Goal: Contribute content: Add original content to the website for others to see

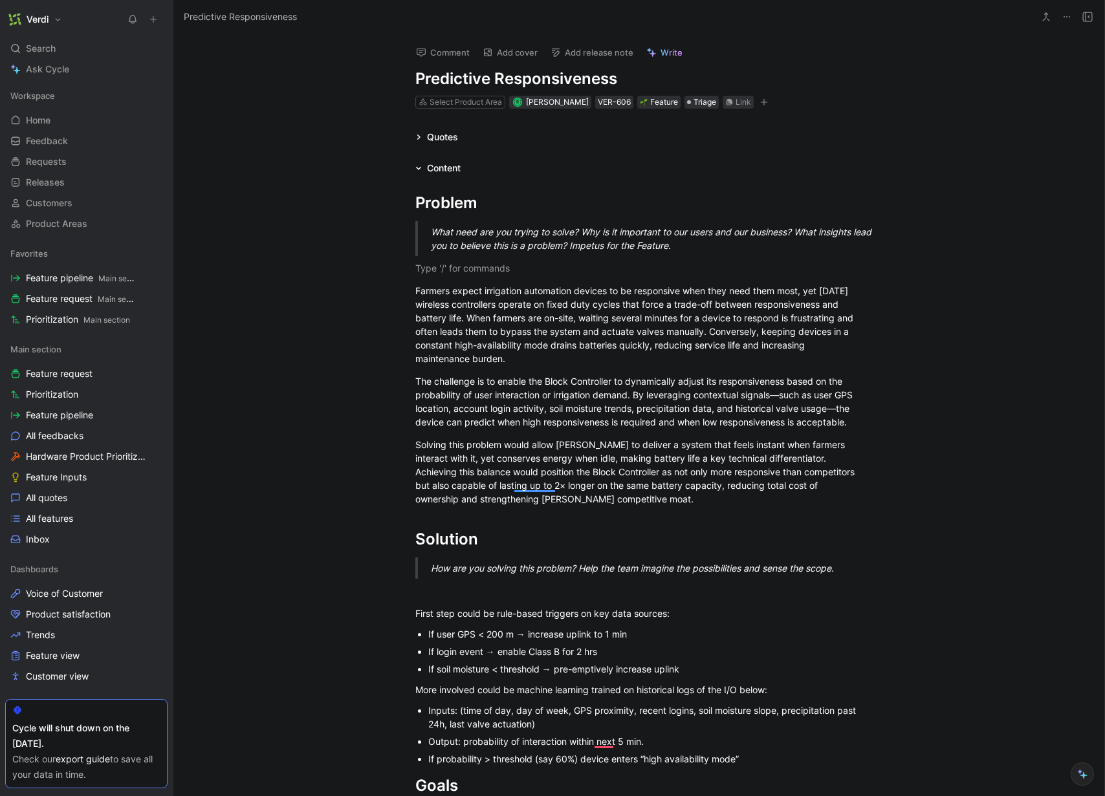
click at [1073, 16] on button at bounding box center [1067, 17] width 18 height 18
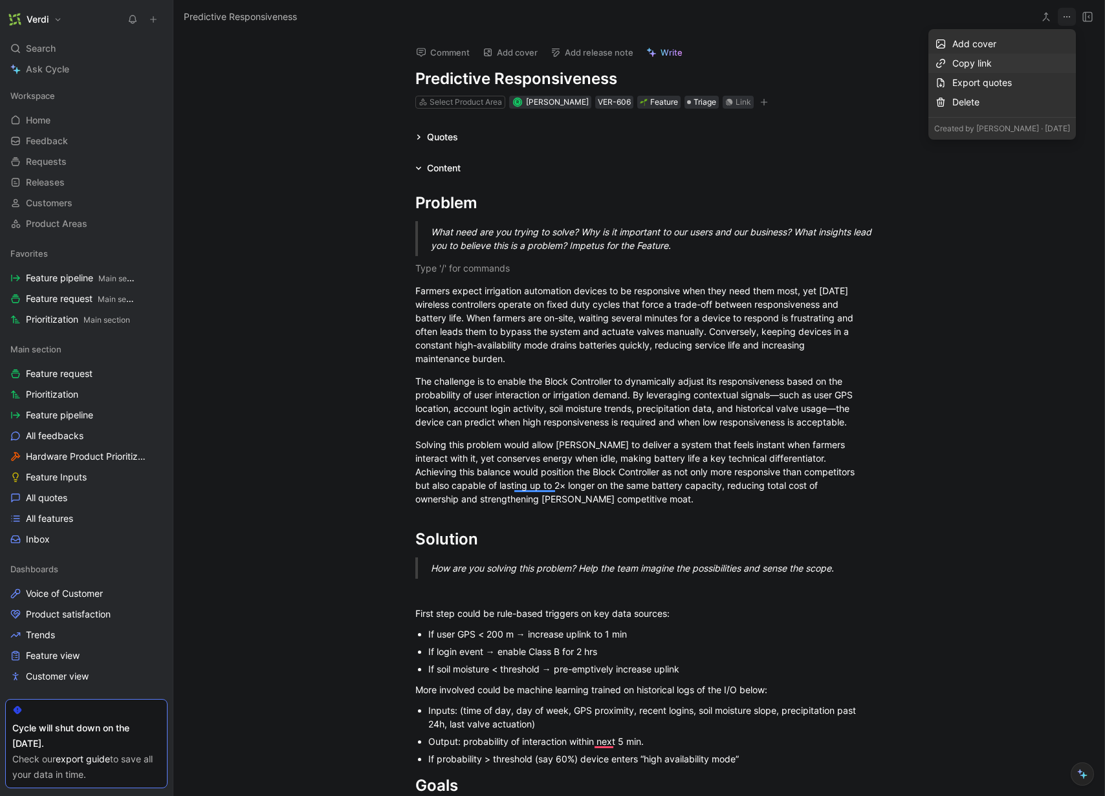
click at [1027, 58] on div "Copy link" at bounding box center [1011, 64] width 118 height 16
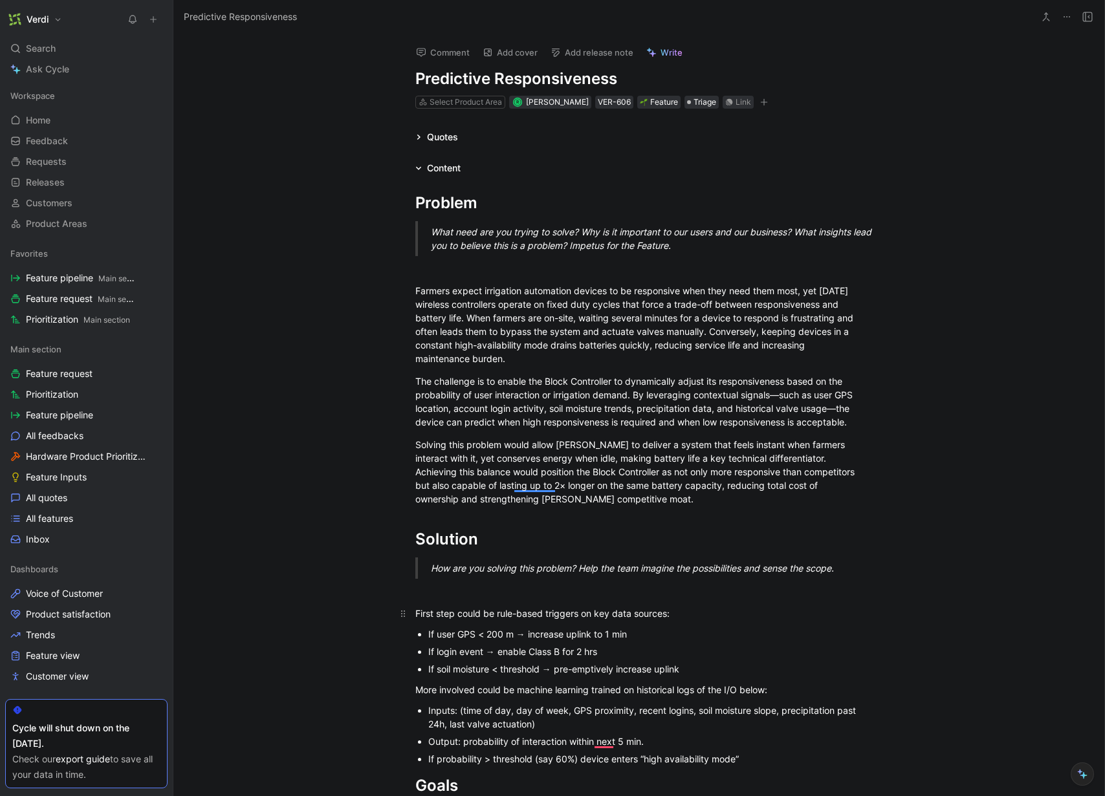
drag, startPoint x: 462, startPoint y: 619, endPoint x: 546, endPoint y: 616, distance: 84.2
click at [546, 616] on div "First step could be rule-based triggers on key data sources:" at bounding box center [639, 614] width 448 height 14
click at [423, 692] on div "More involved could be machine learning trained on historical logs of the I/O b…" at bounding box center [639, 690] width 448 height 14
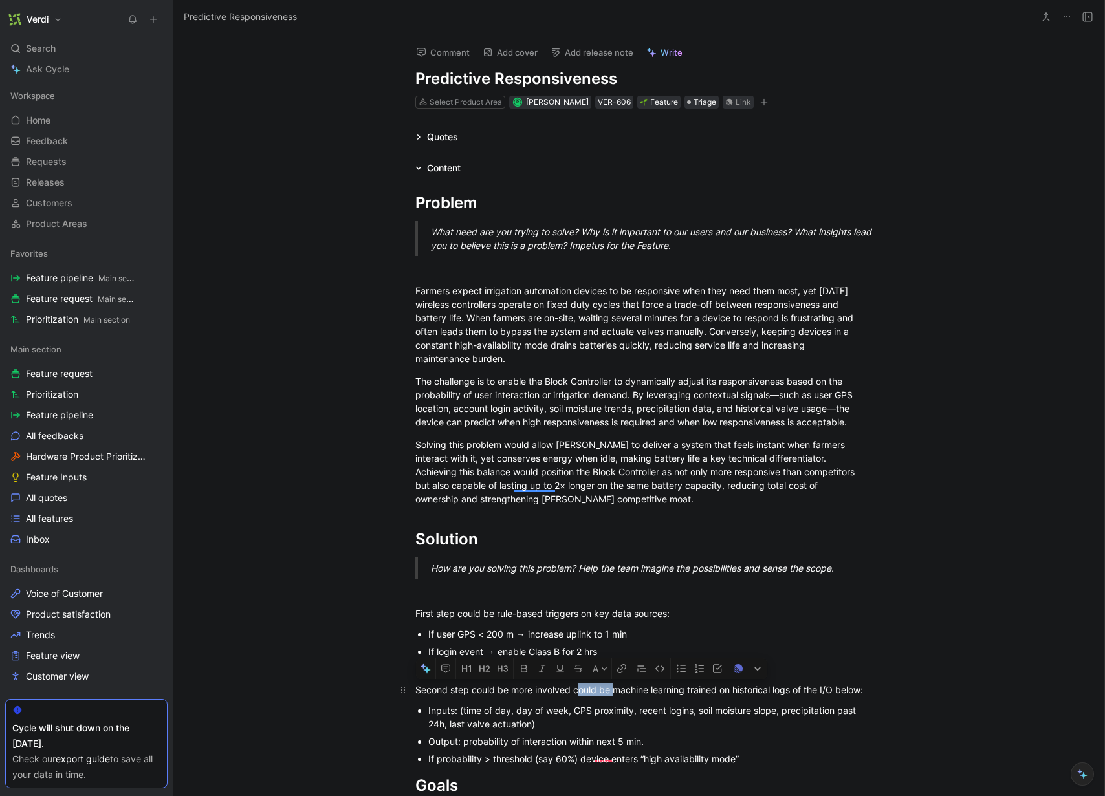
drag, startPoint x: 609, startPoint y: 694, endPoint x: 573, endPoint y: 692, distance: 35.6
click at [573, 692] on div "Second step could be more involved could be machine learning trained on histori…" at bounding box center [639, 690] width 448 height 14
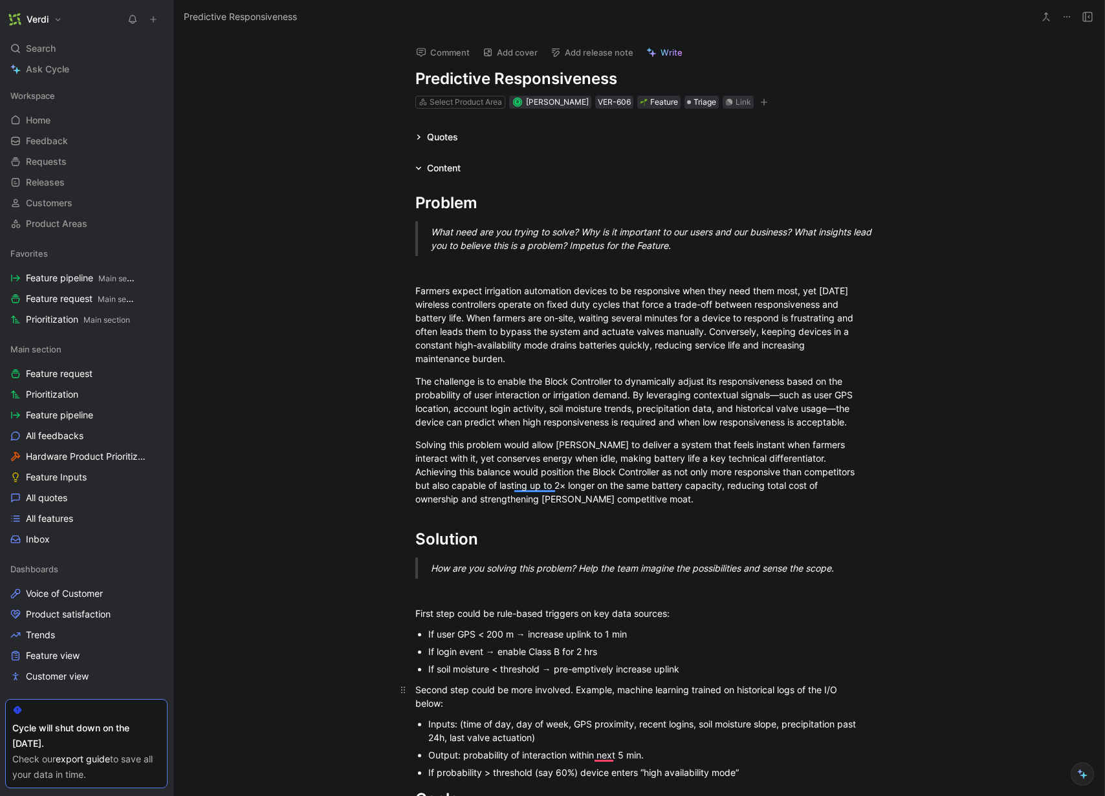
click at [575, 694] on div "Second step could be more involved. Example, machine learning trained on histor…" at bounding box center [639, 696] width 448 height 27
click at [576, 691] on div "Second step could be more involved. Example, machine learning trained on histor…" at bounding box center [639, 696] width 448 height 27
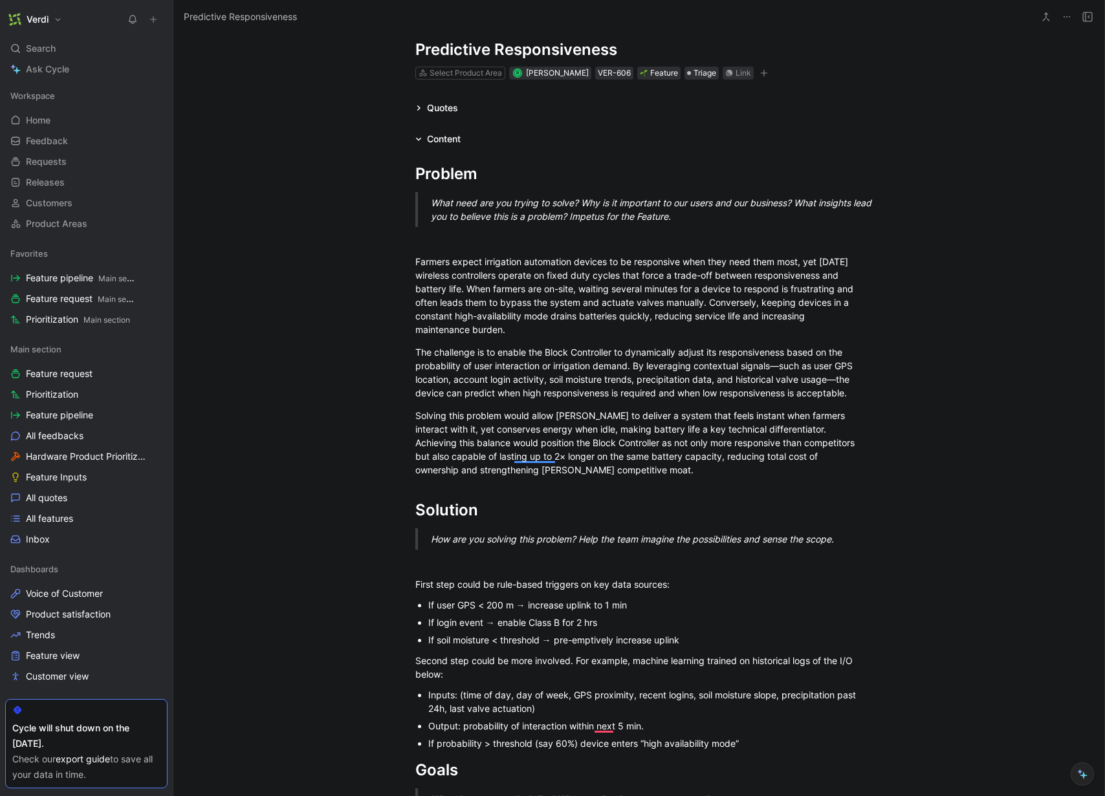
scroll to position [38, 0]
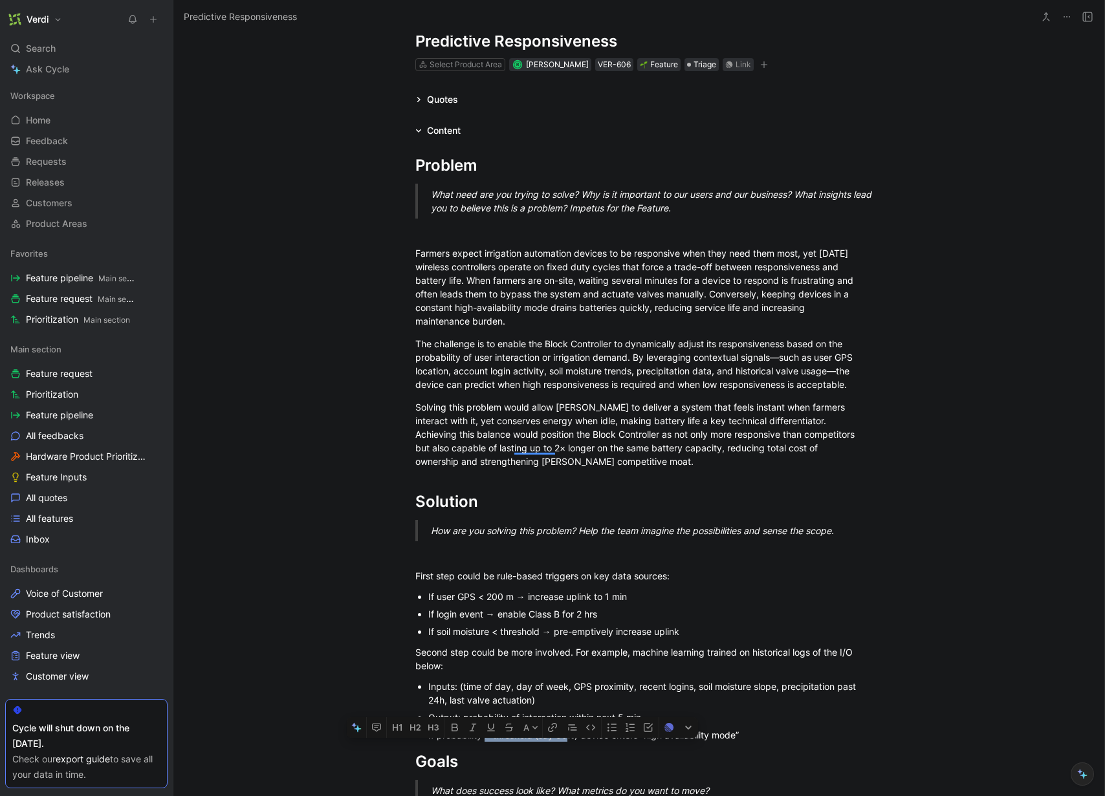
drag, startPoint x: 479, startPoint y: 734, endPoint x: 565, endPoint y: 736, distance: 86.1
click at [565, 736] on div "If probability > threshold (say 60%) device enters “high availability mode”" at bounding box center [645, 736] width 435 height 14
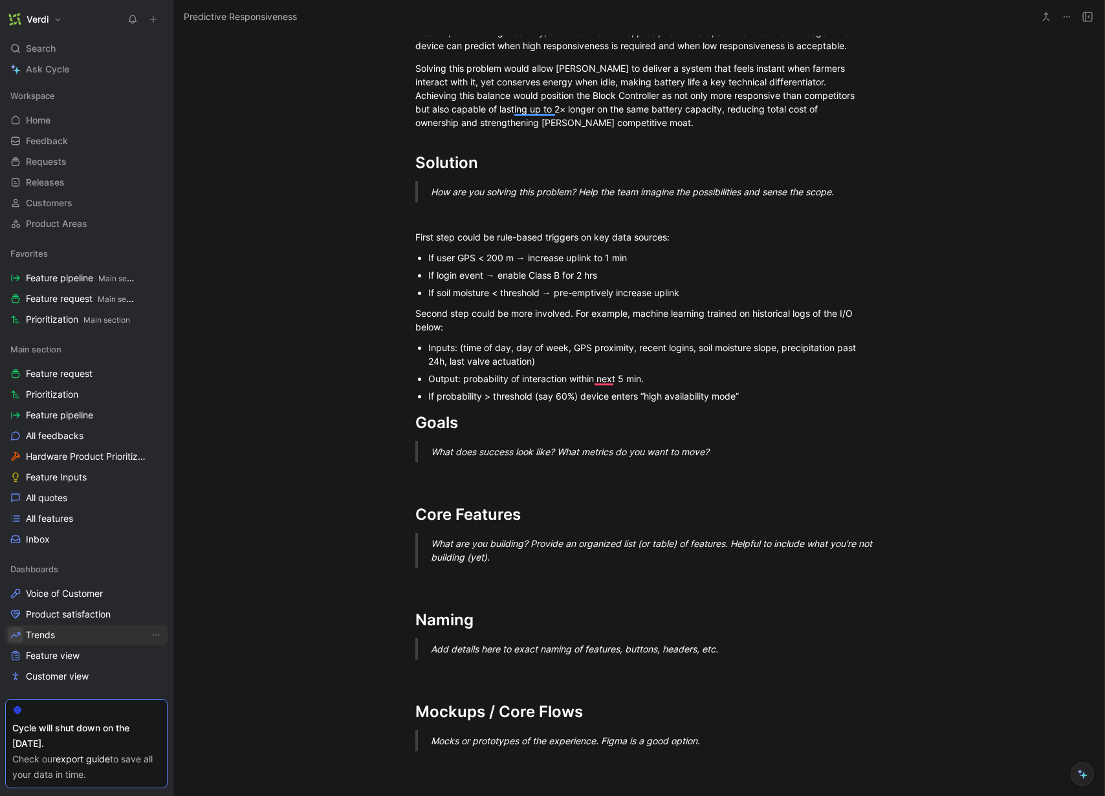
scroll to position [0, 0]
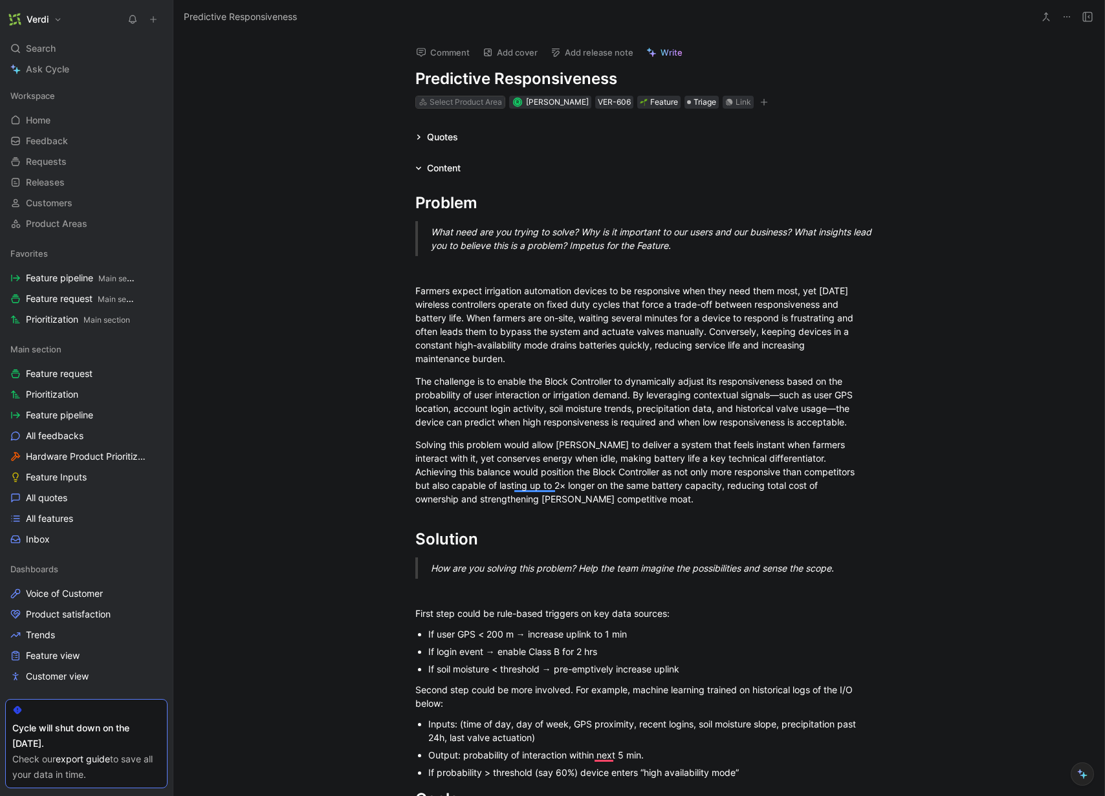
click at [458, 103] on div "Select Product Area" at bounding box center [466, 102] width 72 height 13
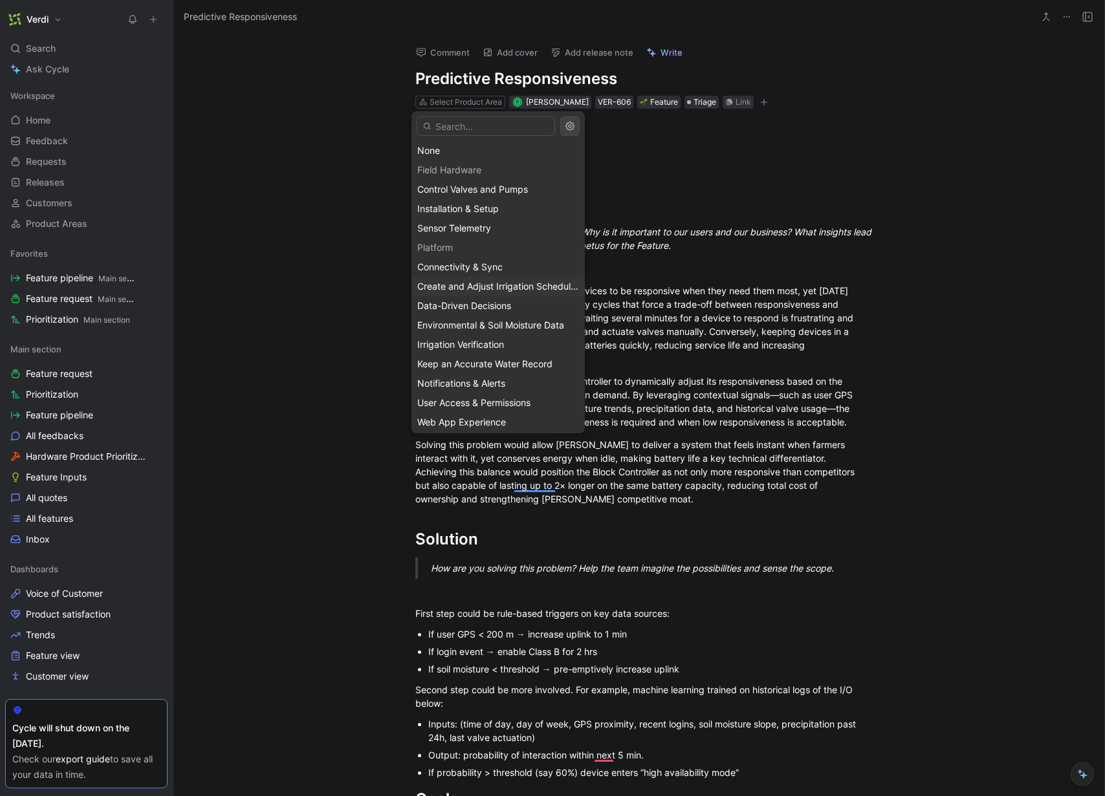
scroll to position [23, 0]
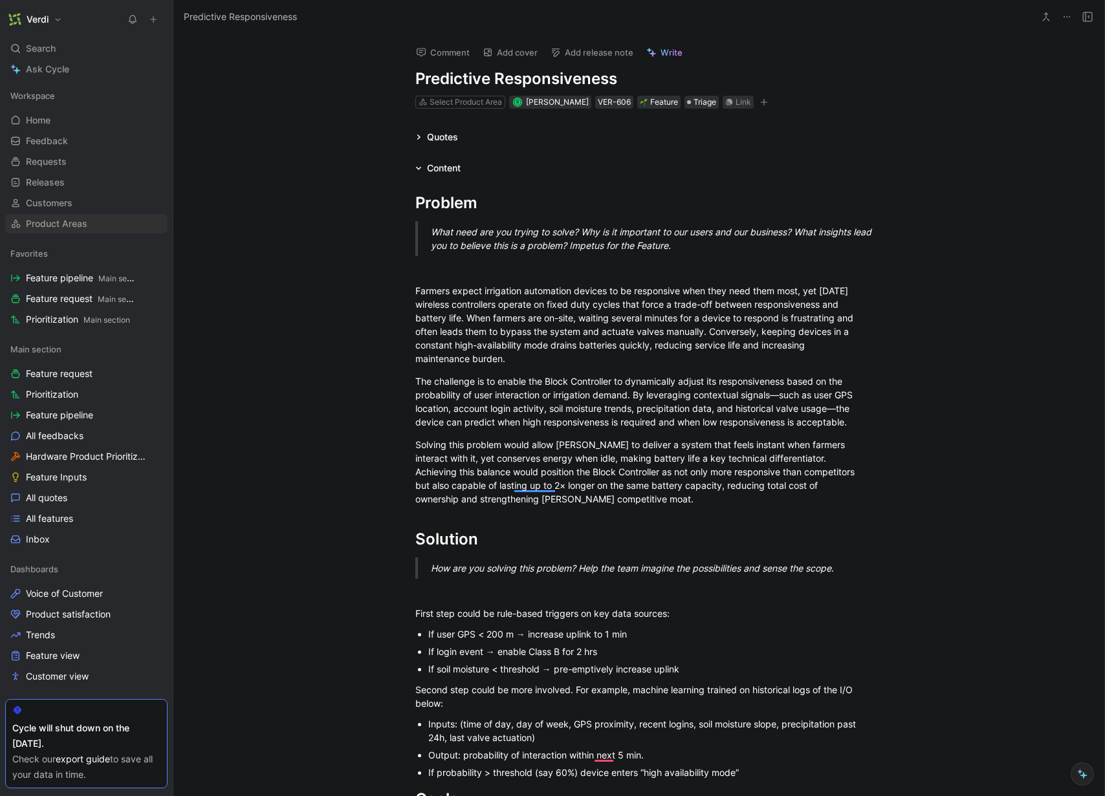
click at [74, 224] on span "Product Areas" at bounding box center [56, 223] width 61 height 13
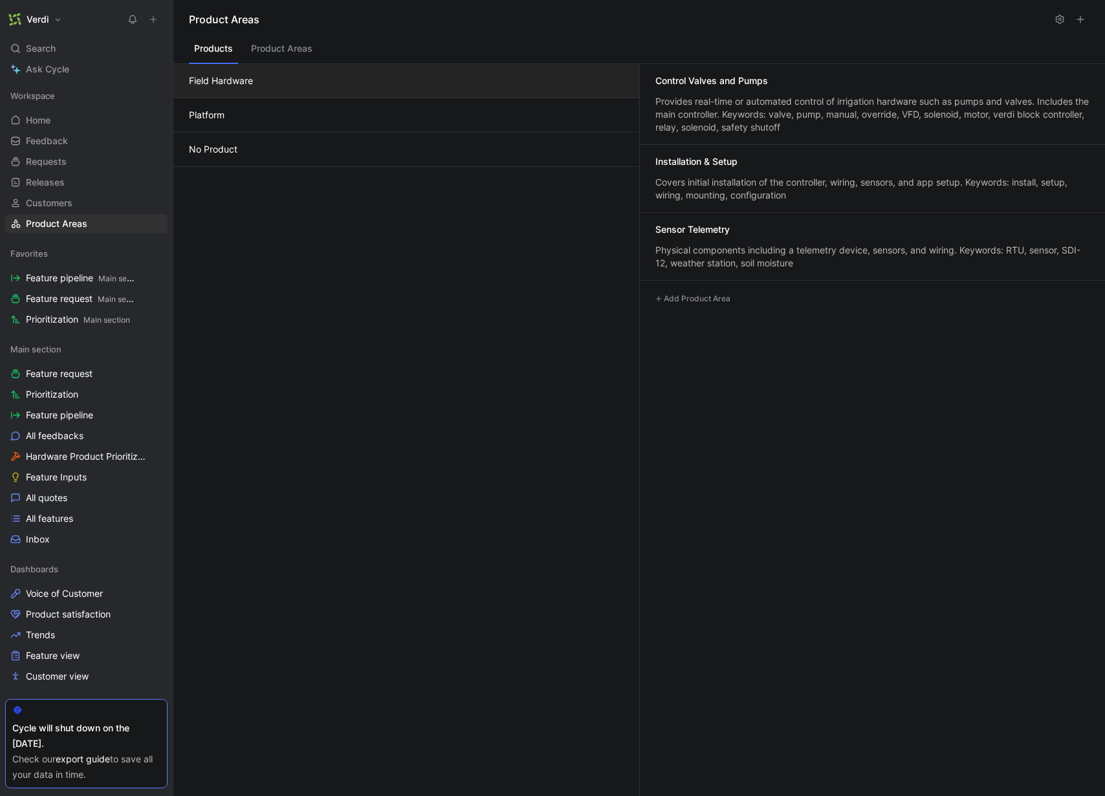
click at [311, 121] on button "Platform" at bounding box center [406, 115] width 466 height 34
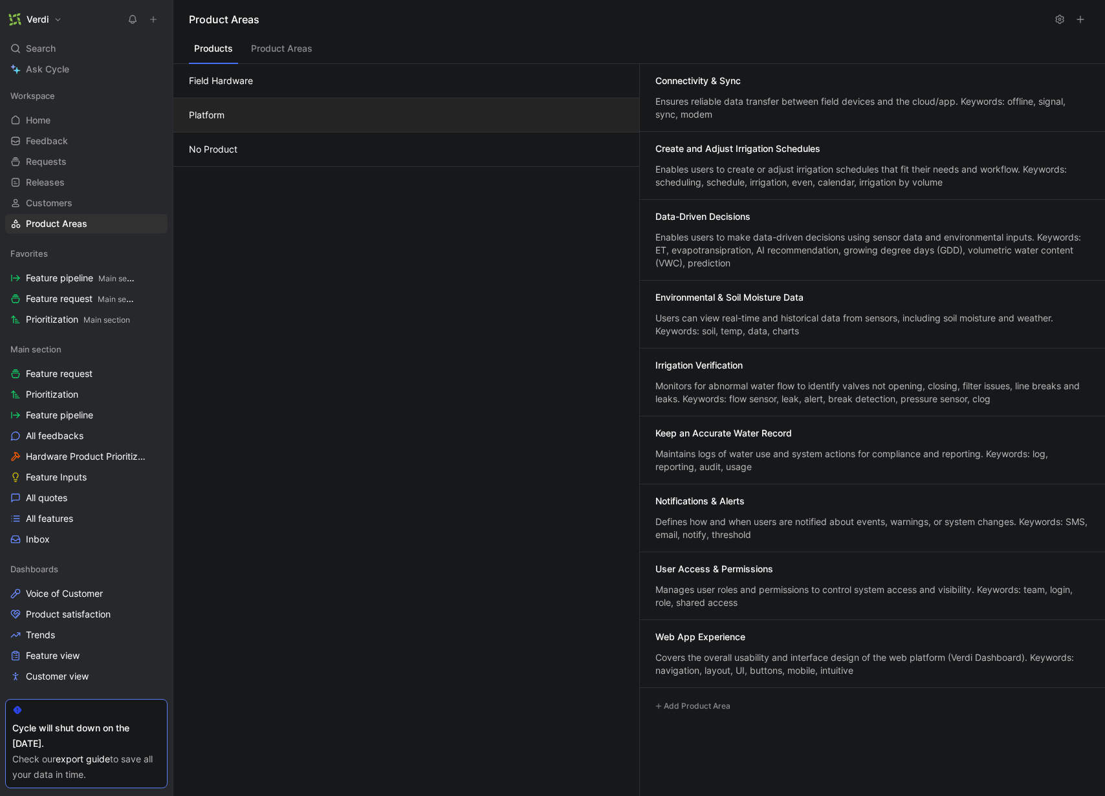
click at [1087, 17] on button at bounding box center [1080, 19] width 18 height 18
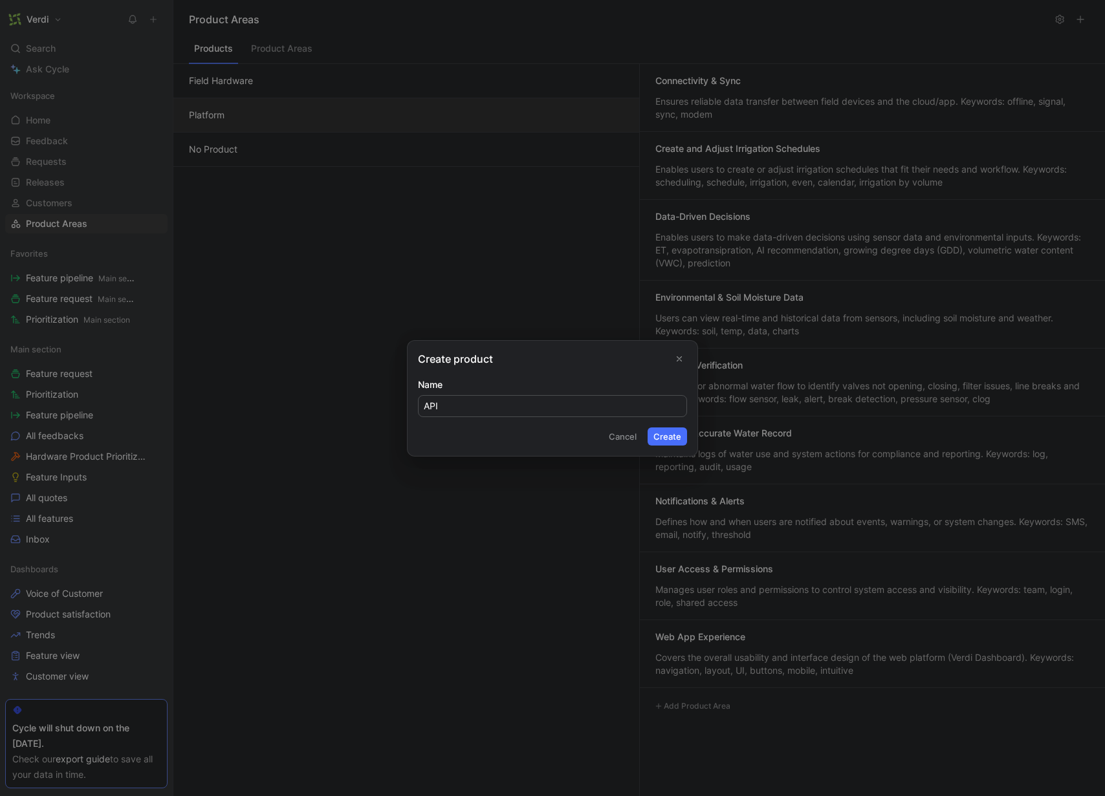
type input "API"
click at [617, 440] on button "Cancel" at bounding box center [622, 437] width 39 height 18
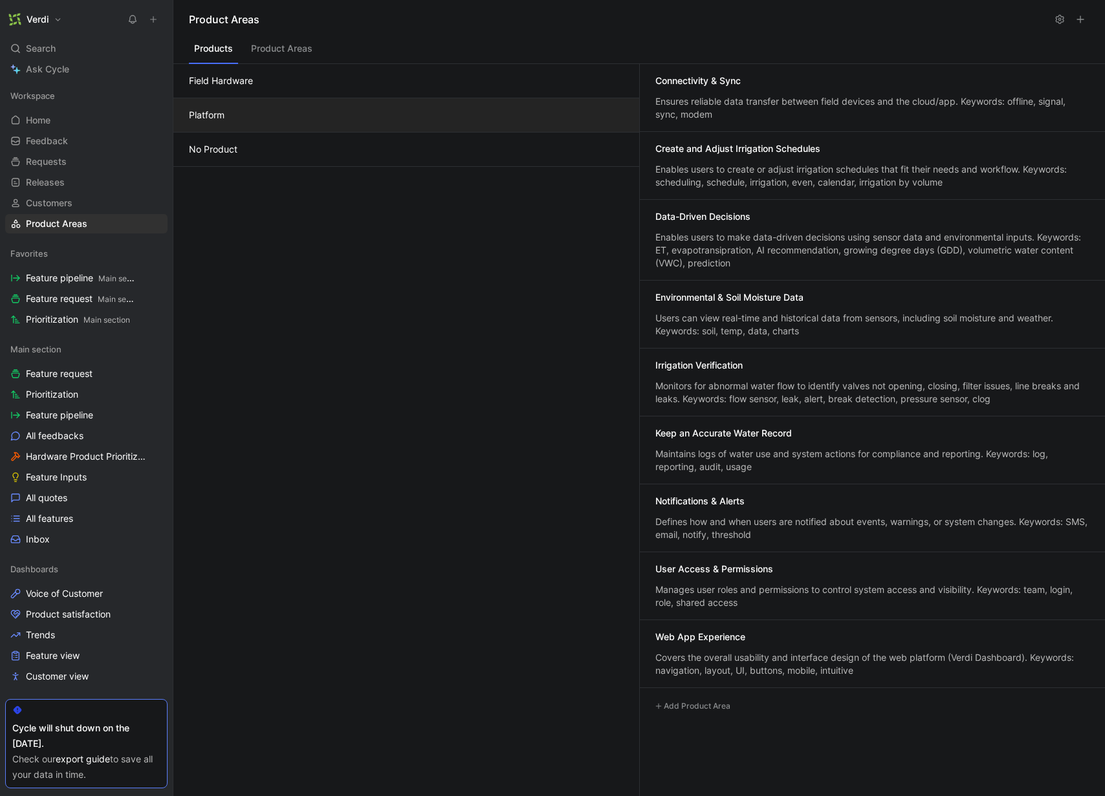
scroll to position [32, 0]
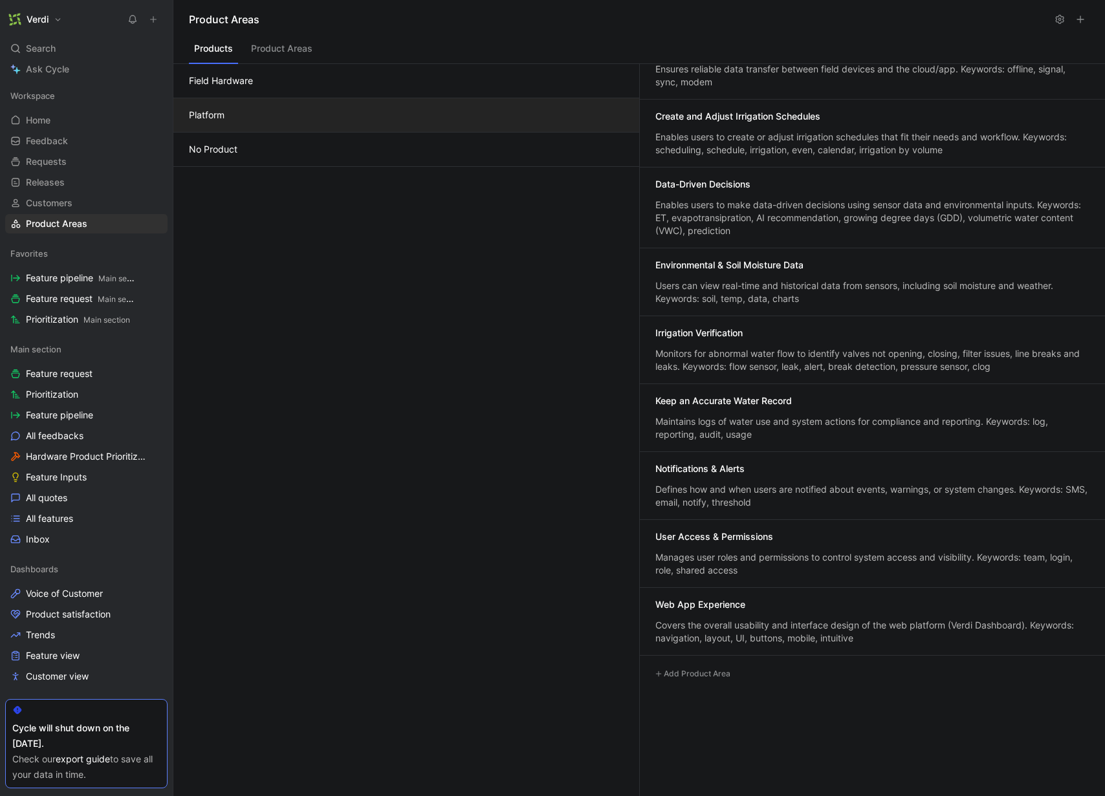
click at [698, 668] on button "Add Product Area" at bounding box center [692, 674] width 85 height 16
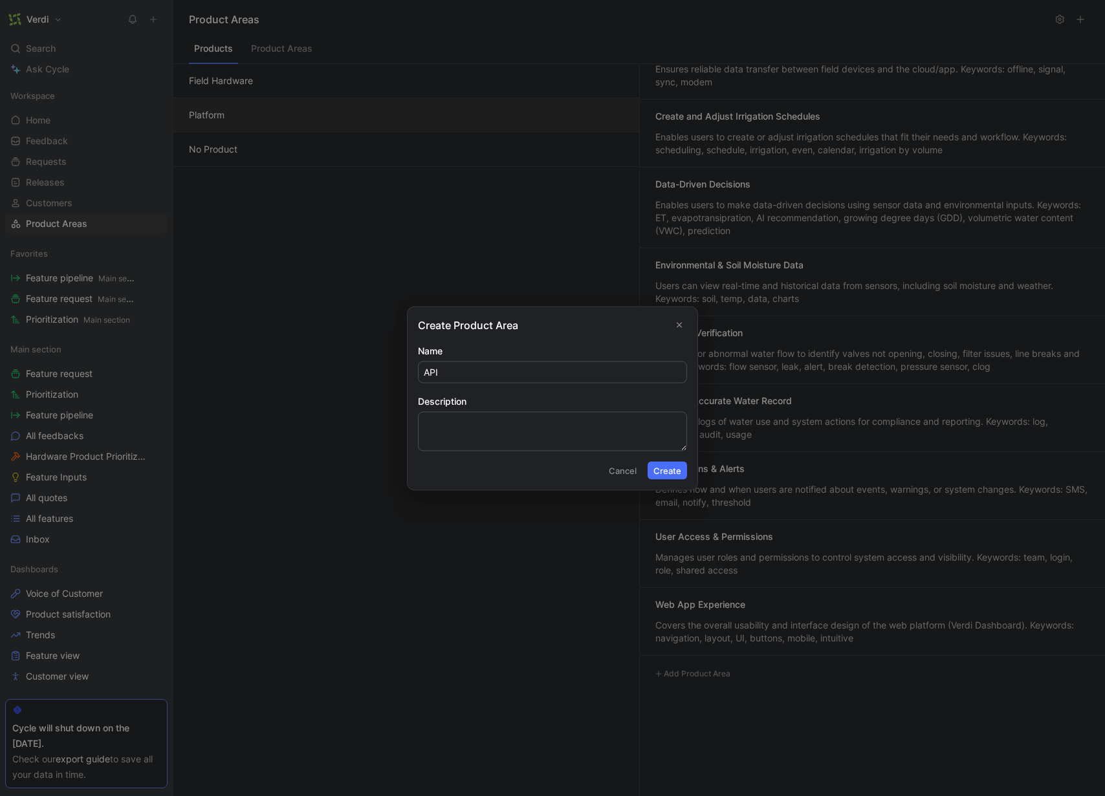
type input "API"
click at [592, 426] on textarea "Enables integration with other software. Keyworks: AgCode, ArcGIS, API, integra…" at bounding box center [552, 431] width 269 height 39
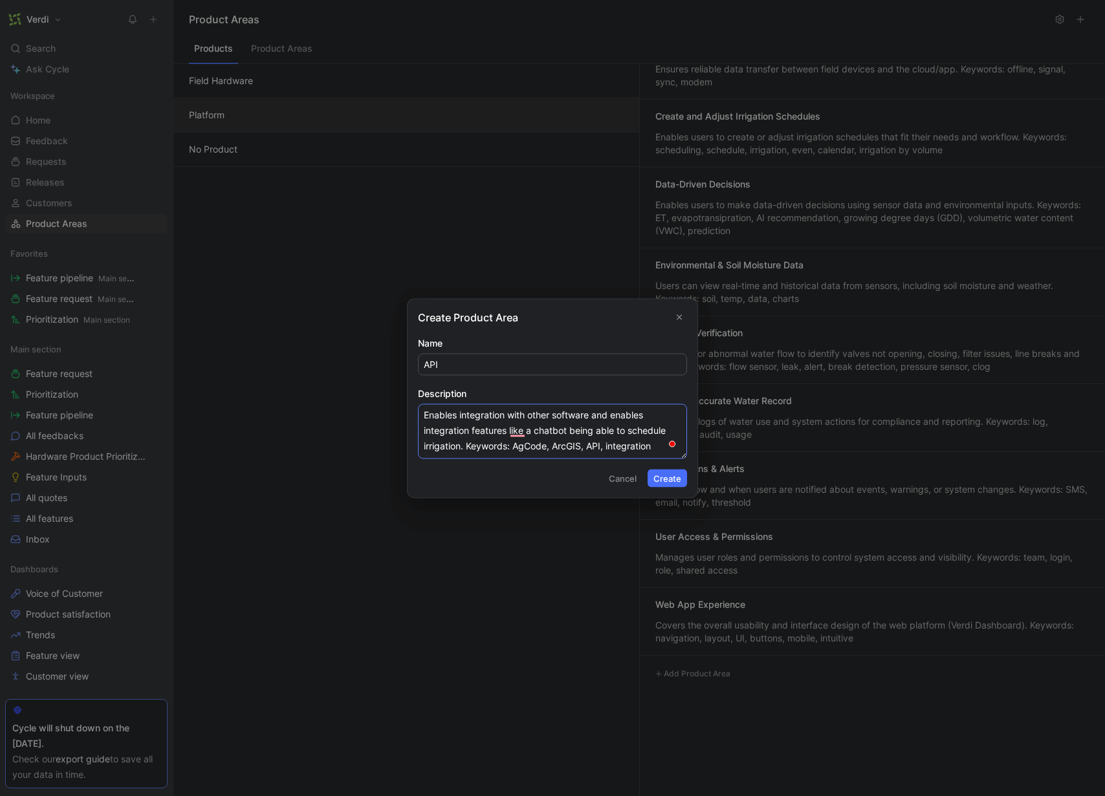
type textarea "Enables integration with other software and enables integration features like a…"
click at [655, 472] on button "Create" at bounding box center [667, 478] width 39 height 18
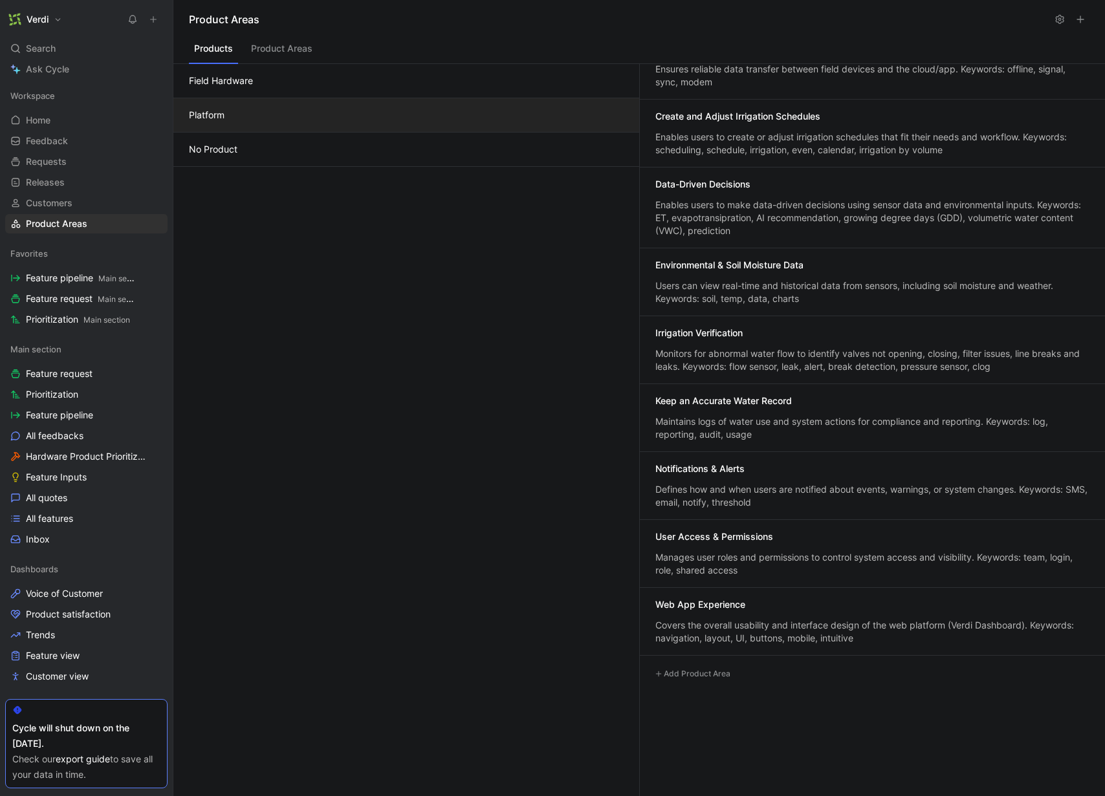
scroll to position [100, 0]
click at [288, 42] on button "Product Areas" at bounding box center [282, 51] width 72 height 25
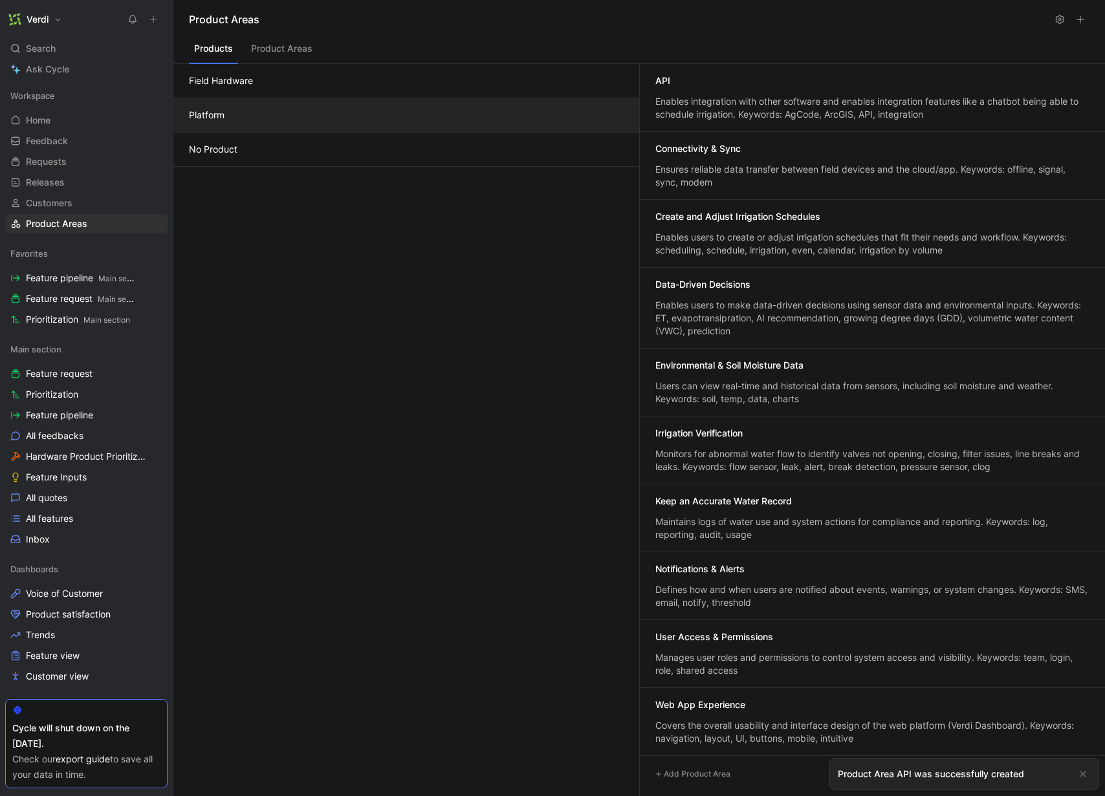
click at [209, 49] on button "Products" at bounding box center [213, 51] width 49 height 25
click at [296, 83] on button "Field Hardware" at bounding box center [406, 81] width 466 height 34
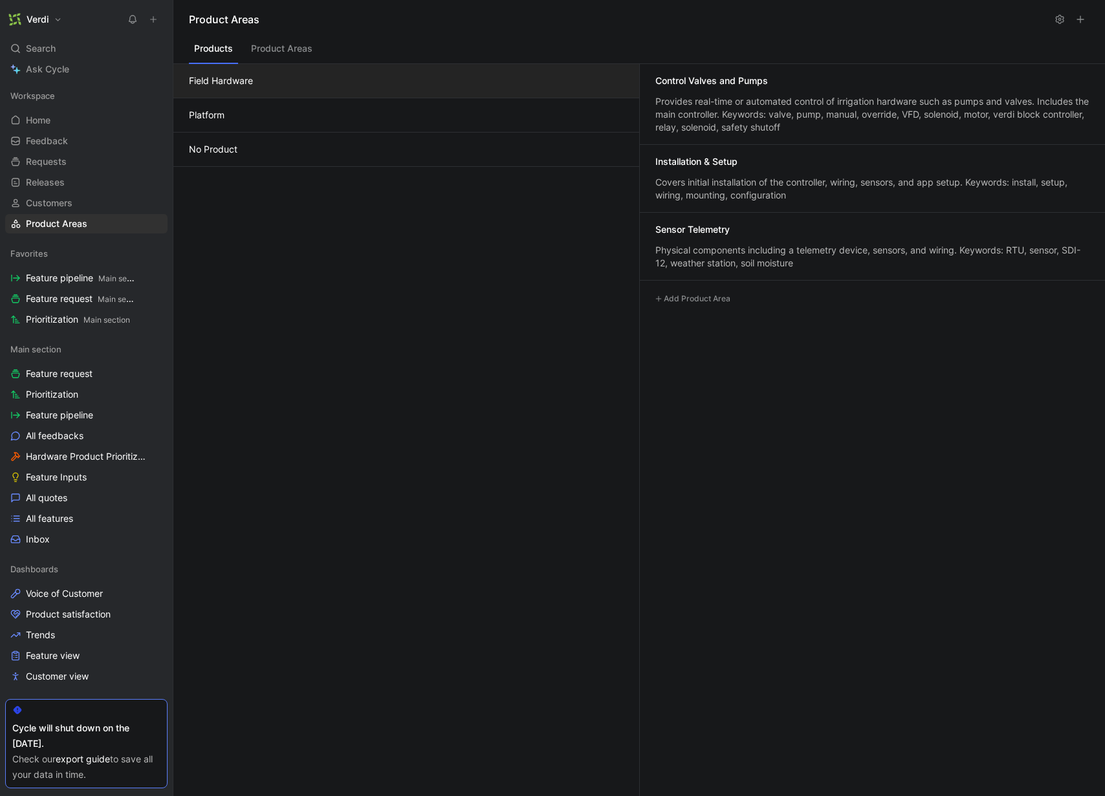
click at [686, 293] on button "Add Product Area" at bounding box center [692, 299] width 85 height 16
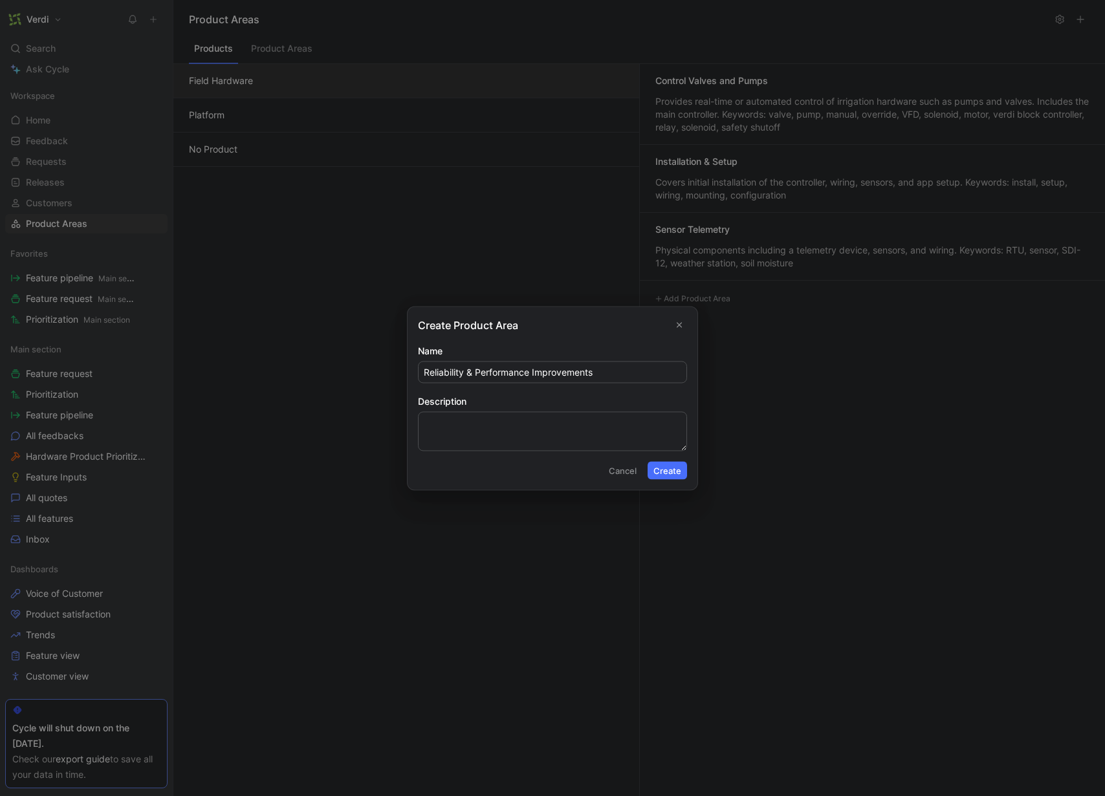
type input "Reliability & Performance Improvements"
click at [485, 437] on textarea "Description" at bounding box center [552, 431] width 269 height 39
click at [555, 421] on textarea "Keywords: battery, power" at bounding box center [552, 431] width 269 height 39
paste textarea "latency"
paste textarea "responsiveness"
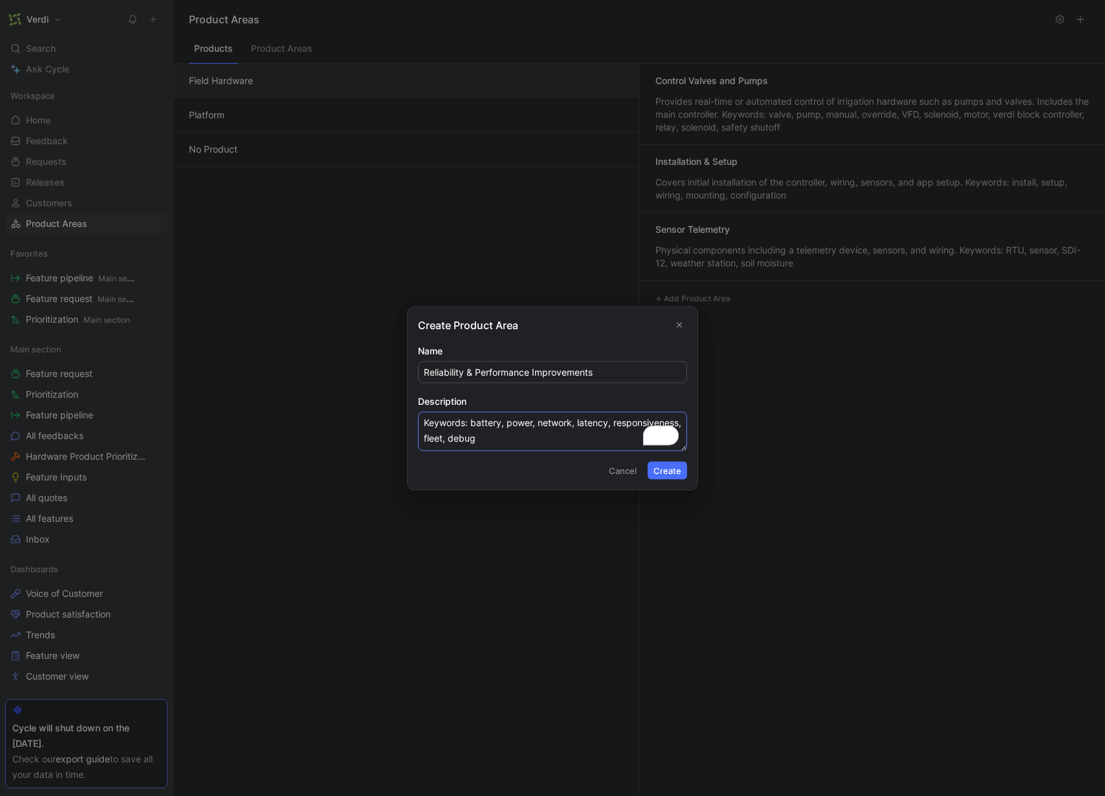
type textarea "Keywords: battery, power, network, latency, responsiveness, fleet, debug"
click at [664, 473] on button "Create" at bounding box center [667, 470] width 39 height 18
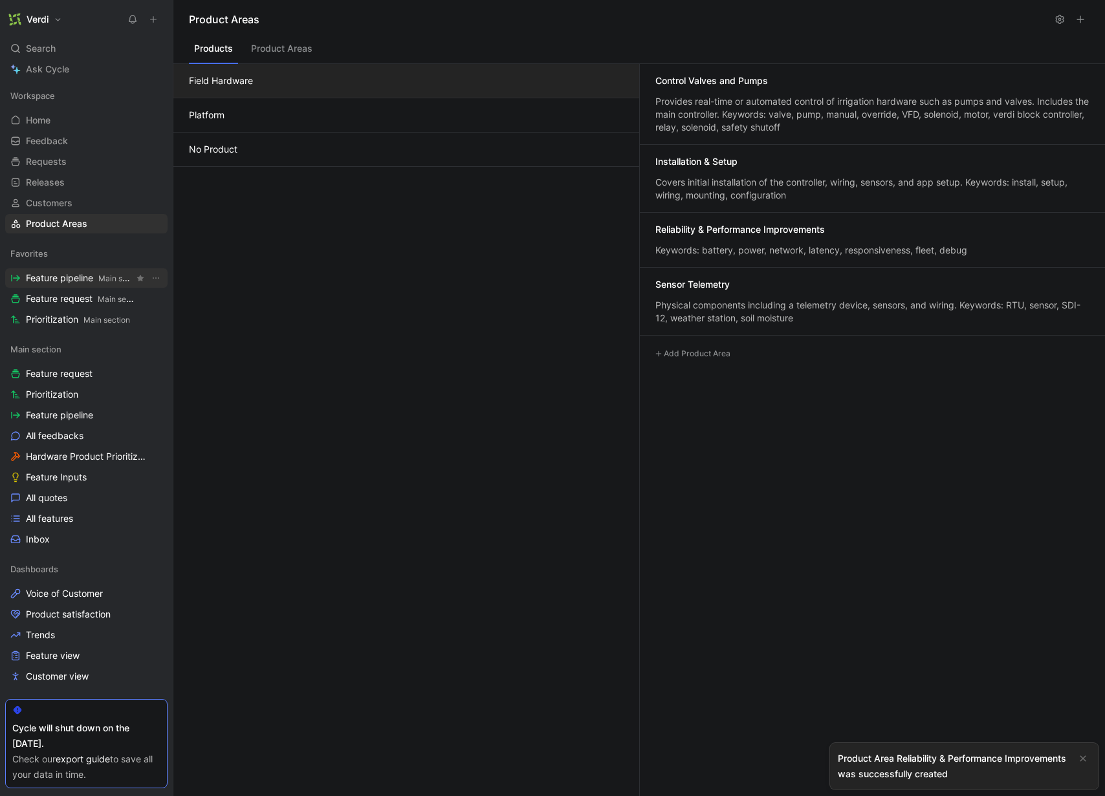
click at [82, 283] on span "Feature pipeline Main section" at bounding box center [80, 279] width 108 height 14
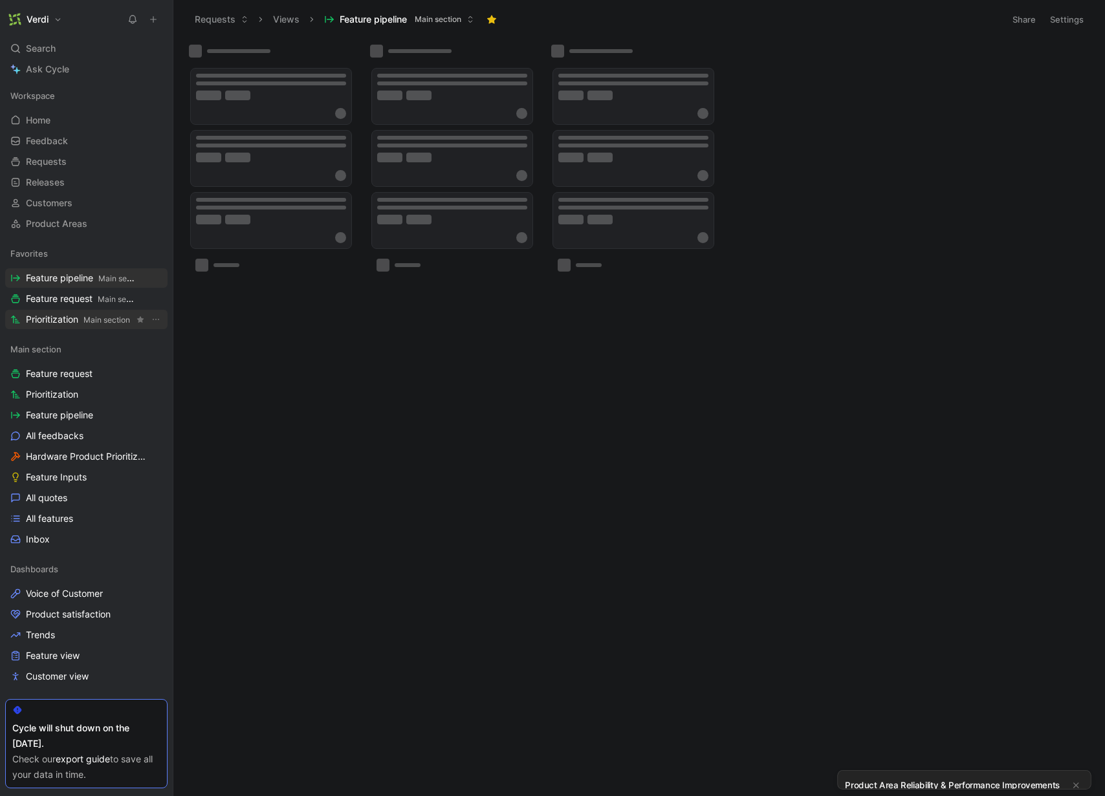
click at [82, 315] on span "Prioritization Main section" at bounding box center [78, 320] width 104 height 14
click at [82, 303] on span "Feature request Main section" at bounding box center [80, 299] width 108 height 14
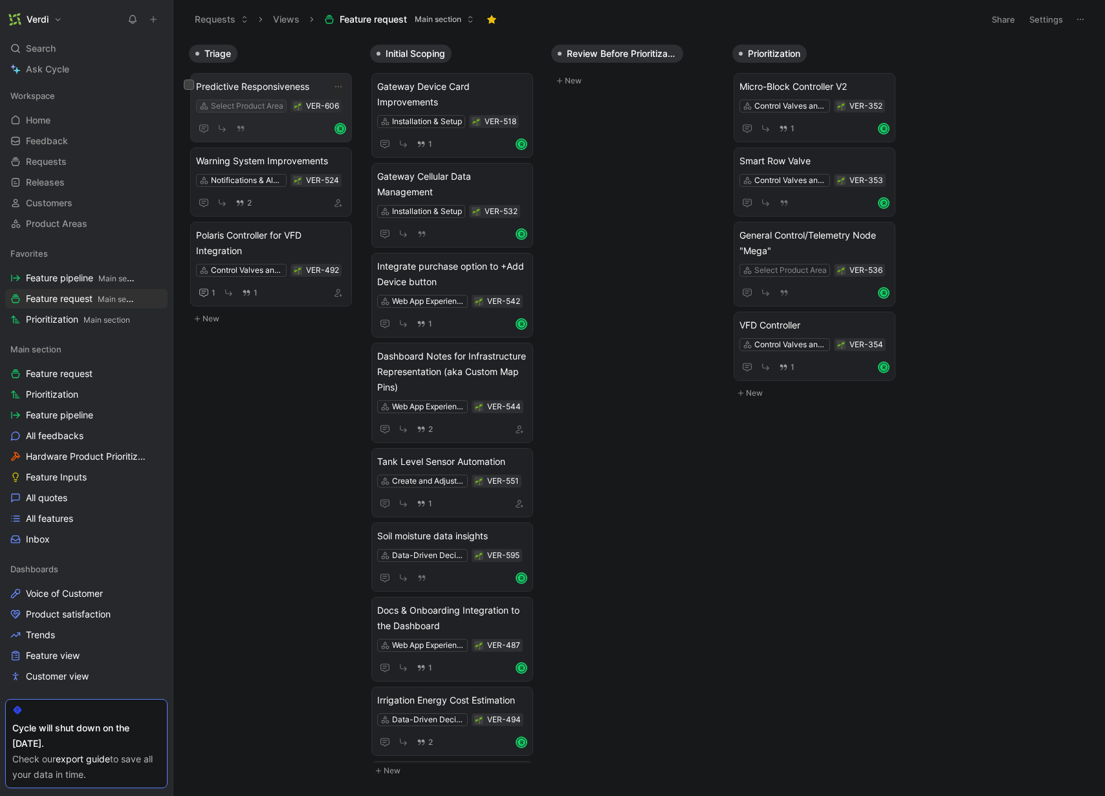
click at [252, 105] on div "Select Product Area" at bounding box center [247, 106] width 72 height 13
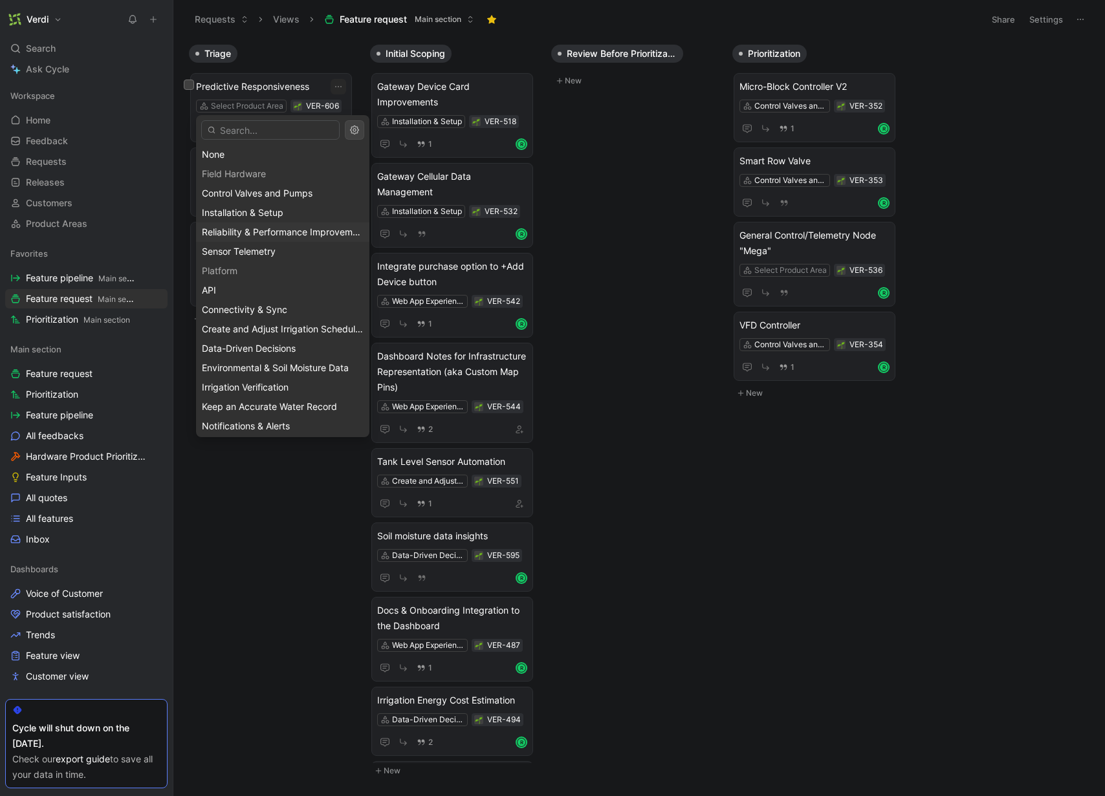
click at [278, 239] on div "Reliability & Performance Improvements" at bounding box center [283, 233] width 162 height 16
